Goal: Transaction & Acquisition: Download file/media

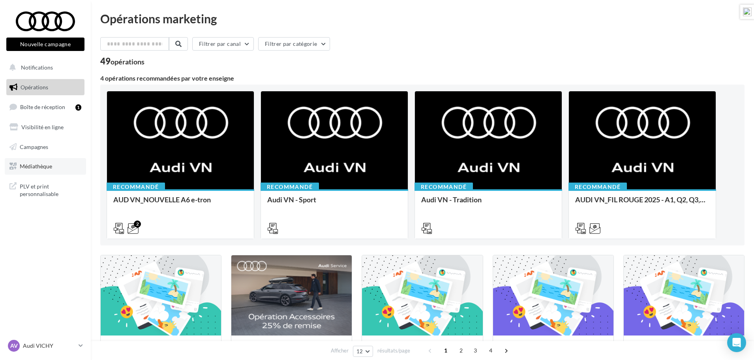
click at [36, 167] on span "Médiathèque" at bounding box center [36, 166] width 32 height 7
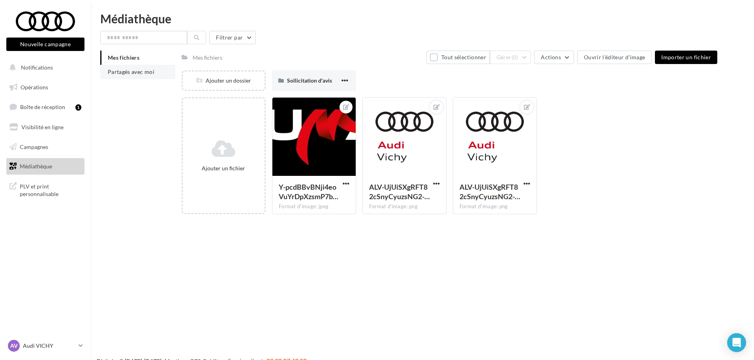
click at [128, 71] on span "Partagés avec moi" at bounding box center [131, 71] width 47 height 7
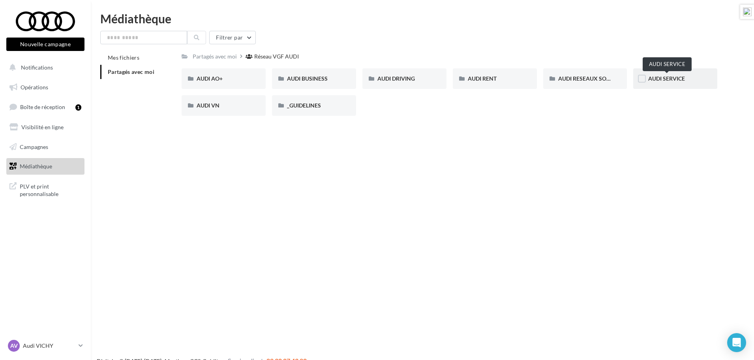
click at [660, 79] on span "AUDI SERVICE" at bounding box center [666, 78] width 37 height 7
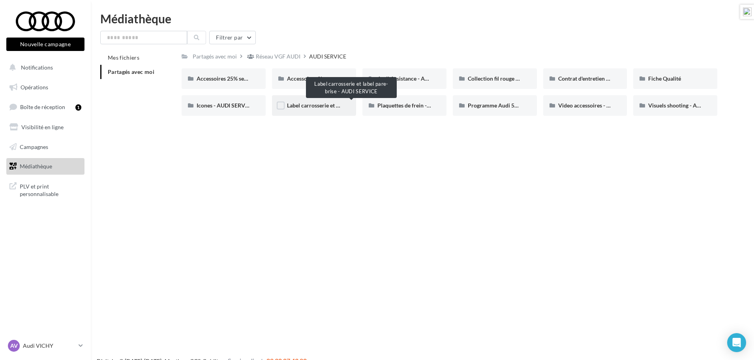
click at [310, 105] on span "Label carrosserie et label pare-brise - AUDI SERVICE" at bounding box center [351, 105] width 128 height 7
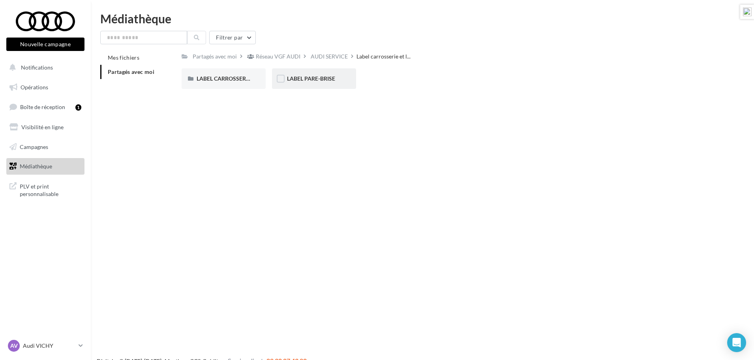
click at [327, 80] on span "LABEL PARE-BRISE" at bounding box center [311, 78] width 48 height 7
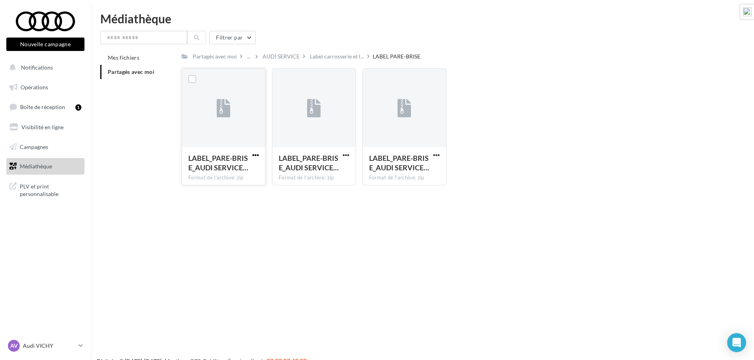
click at [256, 156] on span "button" at bounding box center [255, 155] width 7 height 7
click at [241, 163] on button "Télécharger" at bounding box center [221, 170] width 79 height 21
click at [347, 156] on span "button" at bounding box center [346, 155] width 7 height 7
drag, startPoint x: 336, startPoint y: 164, endPoint x: 360, endPoint y: 165, distance: 23.7
click at [336, 164] on button "Télécharger" at bounding box center [311, 170] width 79 height 21
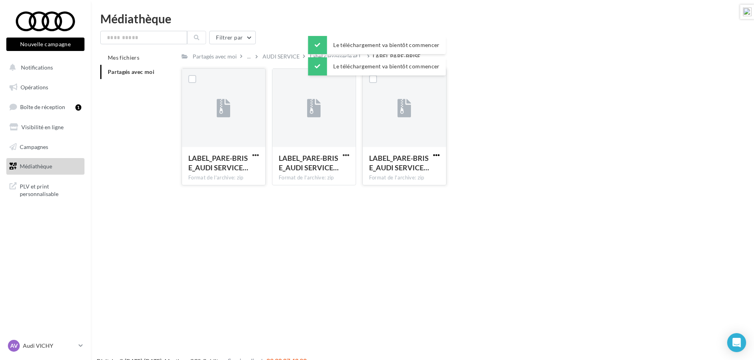
click at [437, 156] on span "button" at bounding box center [436, 155] width 7 height 7
